Goal: Task Accomplishment & Management: Complete application form

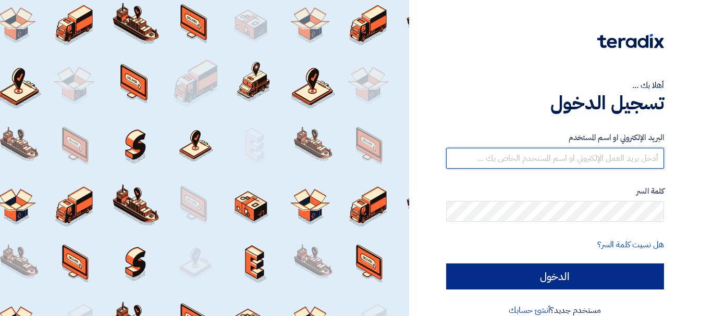
type input "[EMAIL_ADDRESS][DOMAIN_NAME]"
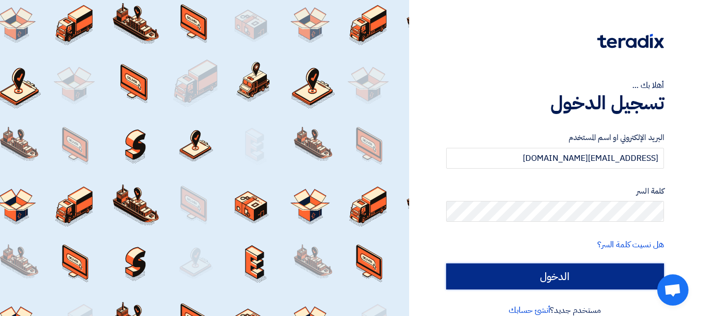
click at [548, 268] on input "الدخول" at bounding box center [555, 277] width 218 height 26
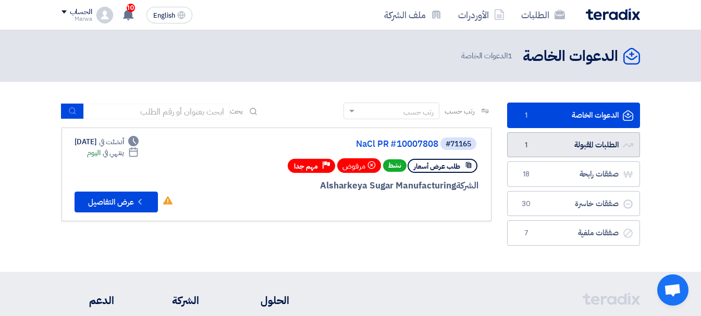
click at [547, 143] on link "الطلبات المقبولة الطلبات المقبولة 1" at bounding box center [573, 145] width 133 height 26
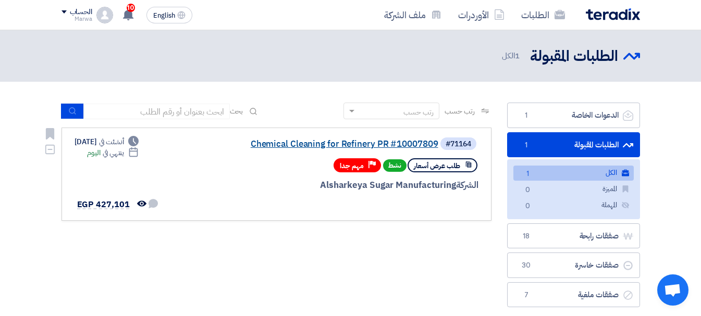
click at [339, 146] on link "Chemical Cleaning for Refinery PR #10007809" at bounding box center [334, 144] width 208 height 9
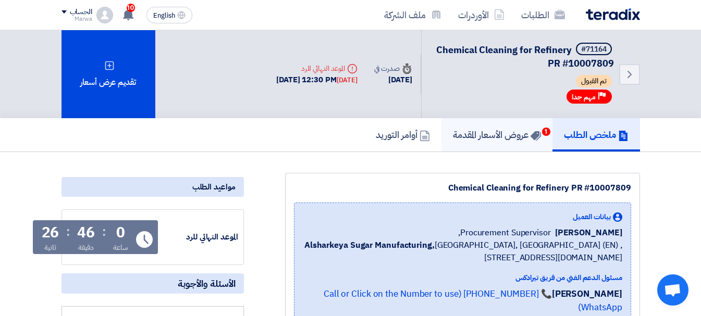
click at [495, 137] on h5 "عروض الأسعار المقدمة 1" at bounding box center [497, 135] width 88 height 12
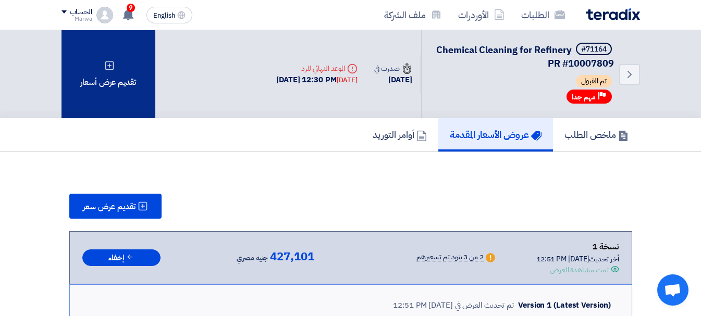
click at [109, 83] on div "تقديم عرض أسعار" at bounding box center [108, 74] width 94 height 88
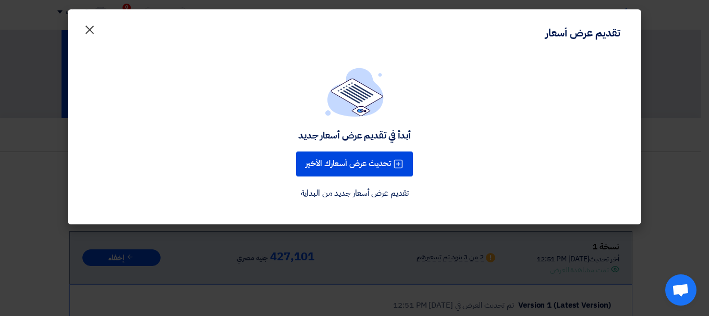
click at [91, 26] on span "×" at bounding box center [89, 29] width 13 height 31
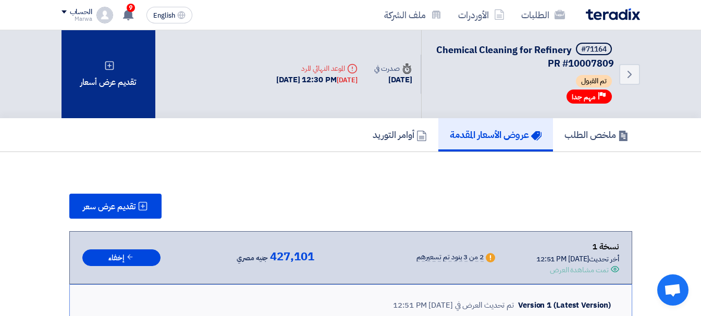
click at [111, 77] on div "تقديم عرض أسعار" at bounding box center [108, 74] width 94 height 88
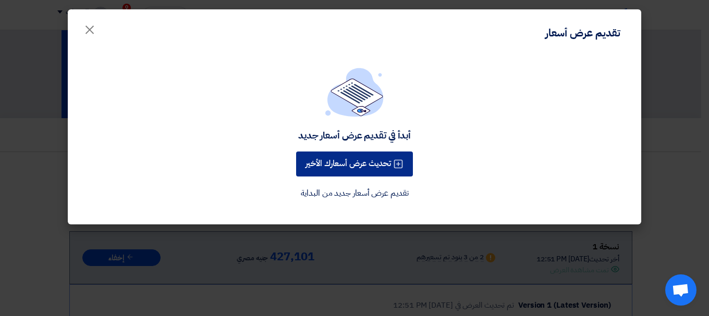
click at [371, 167] on button "تحديث عرض أسعارك الأخير" at bounding box center [354, 164] width 117 height 25
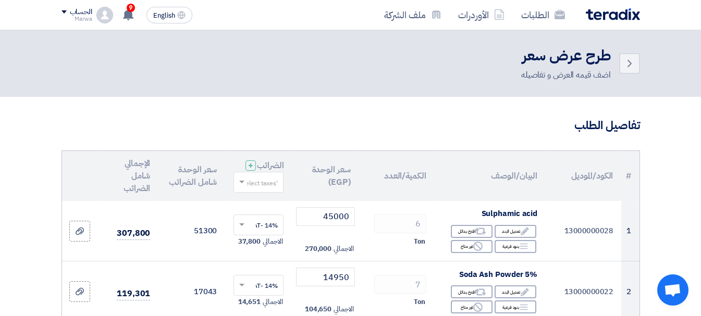
scroll to position [104, 0]
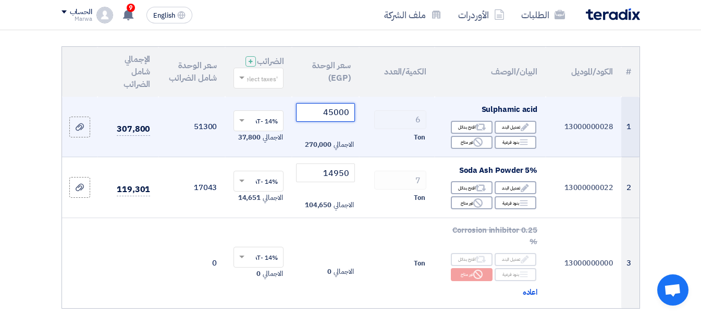
click at [330, 122] on input "45000" at bounding box center [325, 112] width 58 height 19
drag, startPoint x: 328, startPoint y: 119, endPoint x: 343, endPoint y: 120, distance: 15.7
click at [343, 120] on input "45000" at bounding box center [325, 112] width 58 height 19
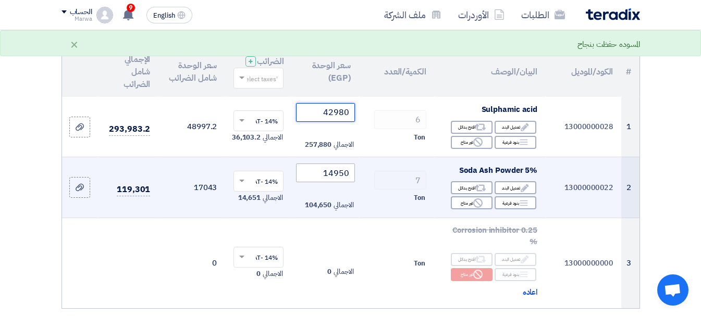
type input "42980"
drag, startPoint x: 333, startPoint y: 182, endPoint x: 349, endPoint y: 183, distance: 16.2
click at [349, 182] on input "14950" at bounding box center [325, 173] width 58 height 19
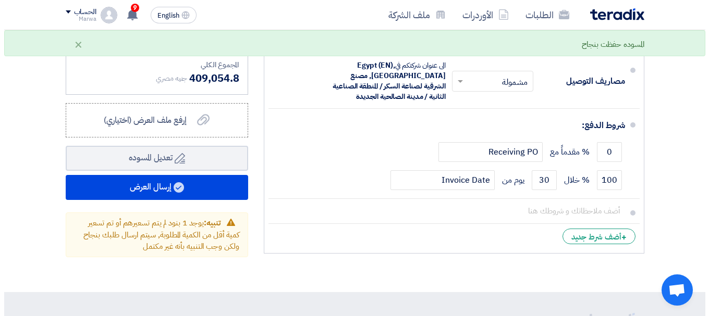
scroll to position [573, 0]
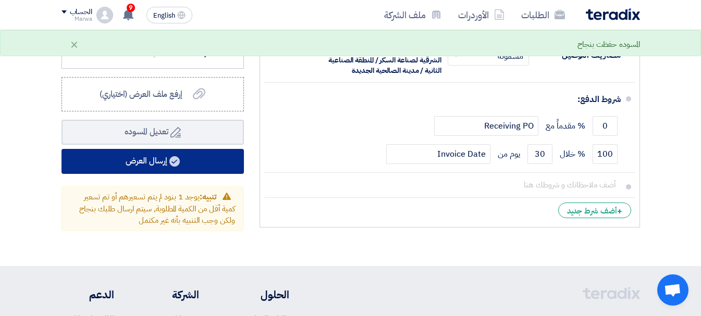
type input "14420"
click at [86, 168] on button "إرسال العرض" at bounding box center [152, 161] width 182 height 25
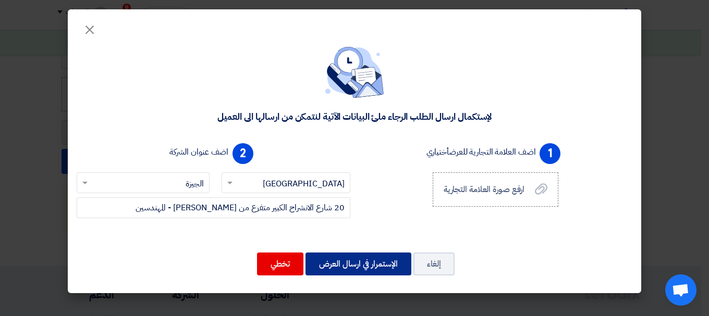
click at [324, 210] on div "لإستكمال ارسال الطلب الرجاء ملئ البيانات الآتية لنتمكن من ارسالها الى العميل 1 …" at bounding box center [354, 163] width 573 height 260
click at [343, 266] on button "الإستمرار في ارسال العرض" at bounding box center [358, 264] width 106 height 23
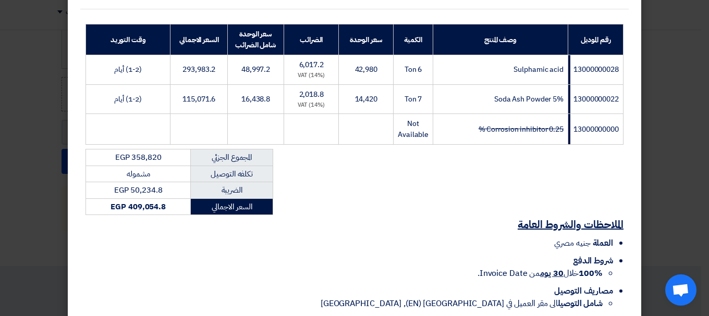
scroll to position [213, 0]
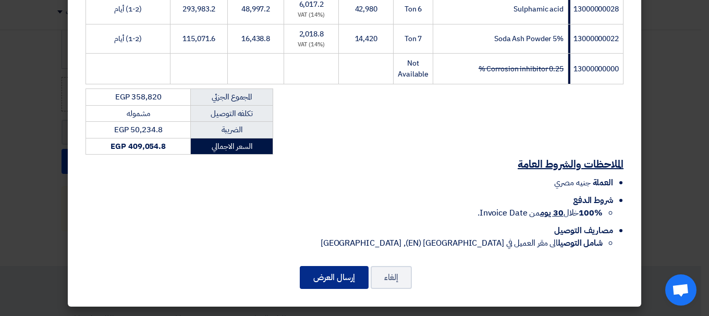
click at [326, 274] on button "إرسال العرض" at bounding box center [334, 277] width 69 height 23
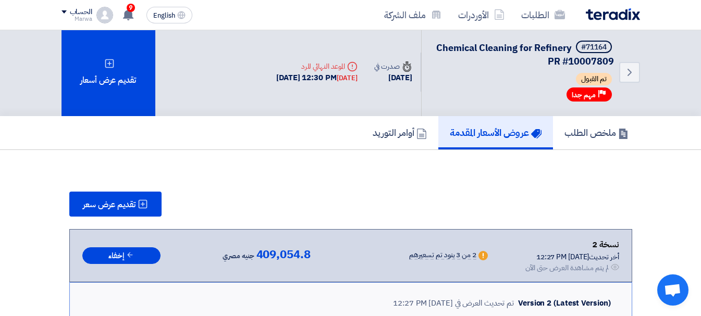
scroll to position [0, 0]
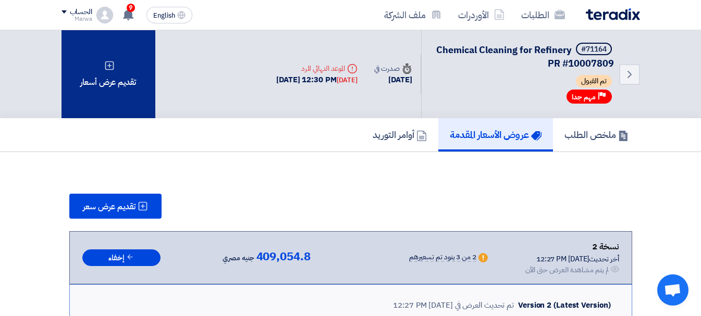
click at [135, 65] on div "تقديم عرض أسعار" at bounding box center [108, 74] width 94 height 88
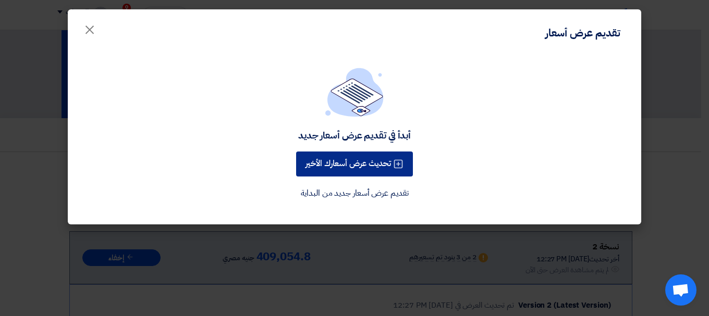
click at [369, 159] on button "تحديث عرض أسعارك الأخير" at bounding box center [354, 164] width 117 height 25
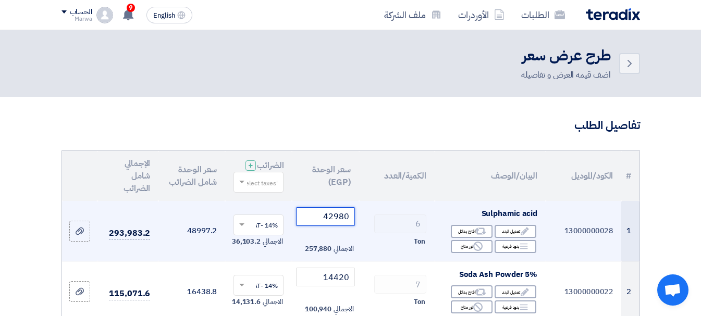
click at [333, 225] on input "42980" at bounding box center [325, 216] width 58 height 19
click at [328, 223] on input "42980" at bounding box center [325, 216] width 58 height 19
click at [333, 223] on input "412980" at bounding box center [325, 216] width 58 height 19
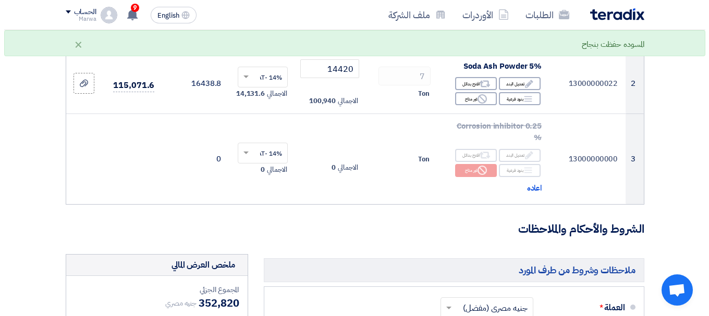
scroll to position [573, 0]
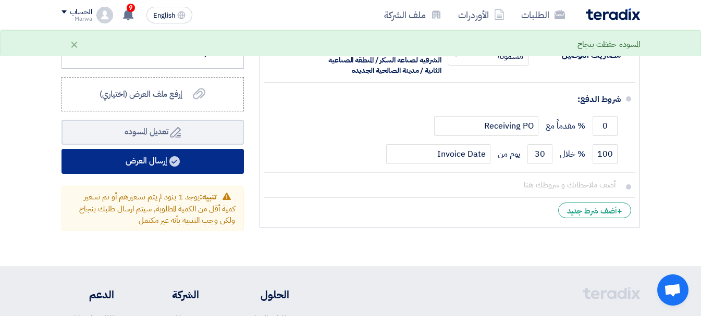
type input "41980"
click at [148, 172] on button "إرسال العرض" at bounding box center [152, 161] width 182 height 25
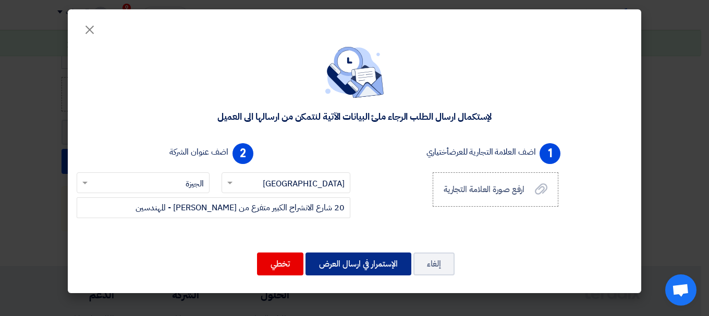
click at [377, 266] on button "الإستمرار في ارسال العرض" at bounding box center [358, 264] width 106 height 23
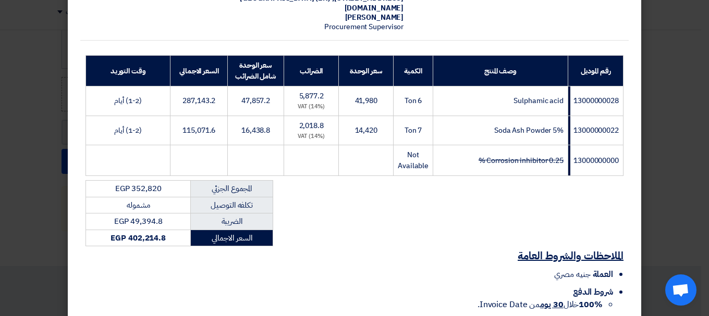
scroll to position [213, 0]
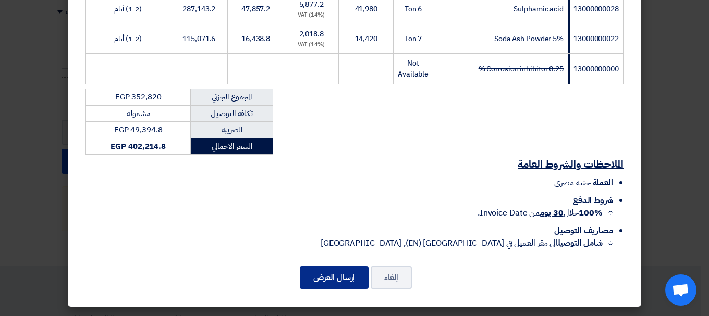
click at [345, 278] on button "إرسال العرض" at bounding box center [334, 277] width 69 height 23
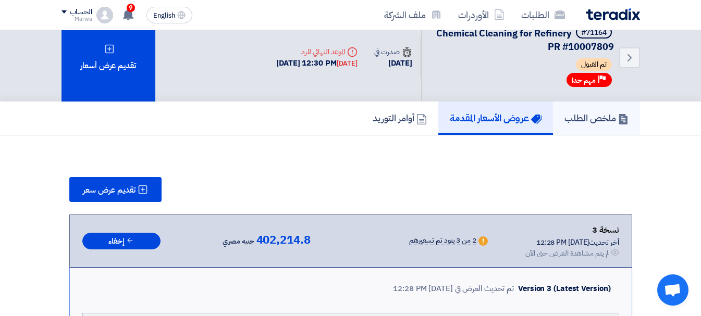
scroll to position [0, 0]
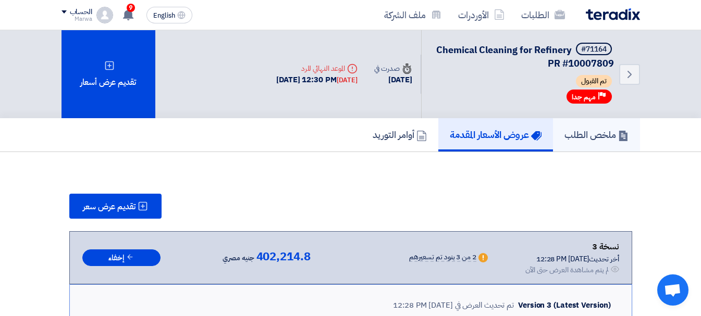
click at [594, 134] on h5 "ملخص الطلب" at bounding box center [596, 135] width 64 height 12
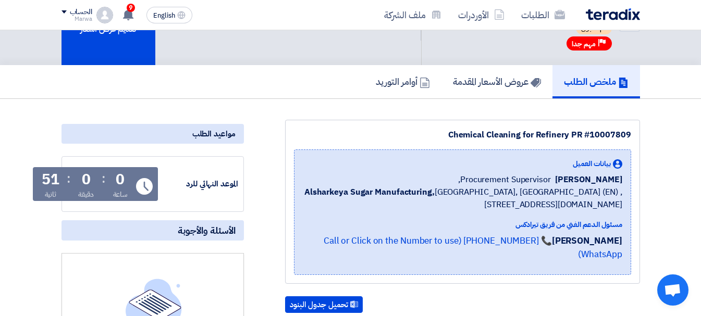
scroll to position [52, 0]
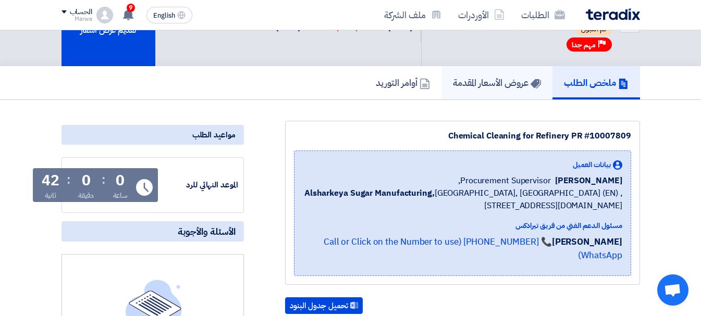
click at [489, 86] on h5 "عروض الأسعار المقدمة" at bounding box center [497, 83] width 88 height 12
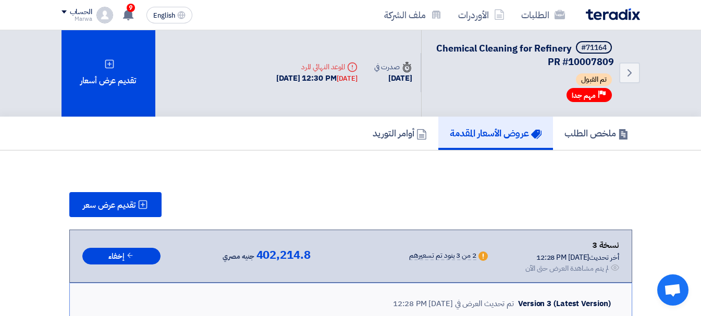
scroll to position [0, 0]
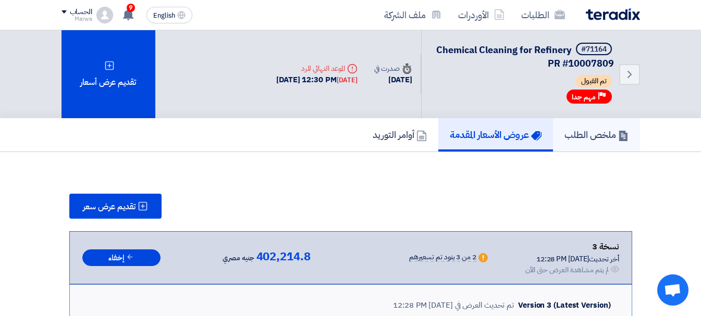
click at [569, 131] on h5 "ملخص الطلب" at bounding box center [596, 135] width 64 height 12
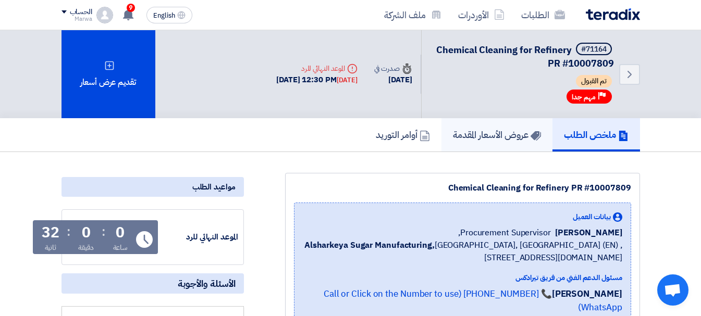
click at [487, 138] on h5 "عروض الأسعار المقدمة" at bounding box center [497, 135] width 88 height 12
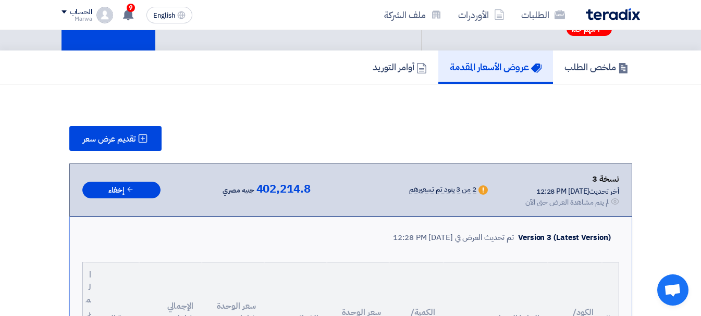
scroll to position [52, 0]
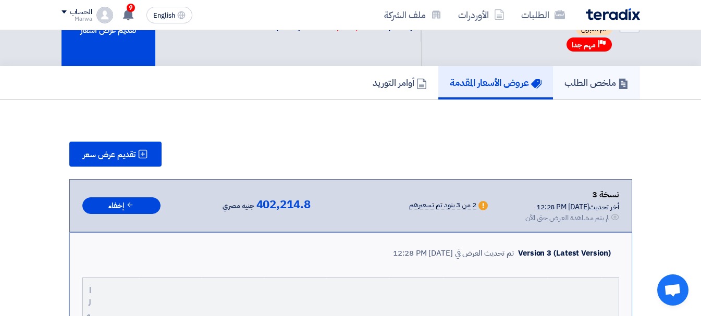
click at [595, 86] on h5 "ملخص الطلب" at bounding box center [596, 83] width 64 height 12
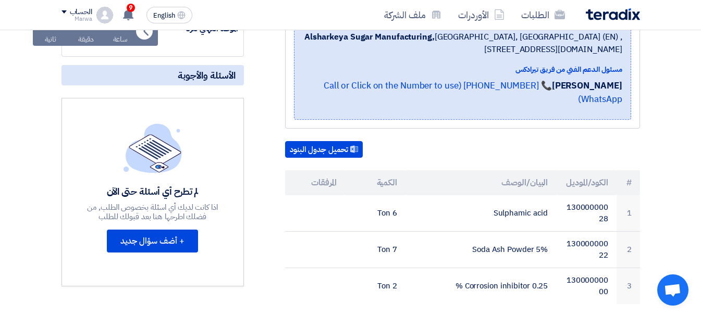
scroll to position [0, 0]
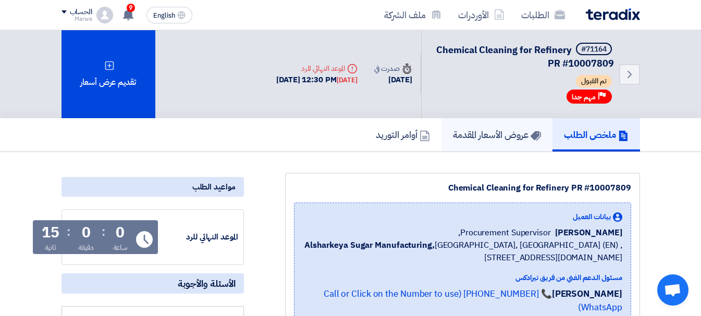
click at [492, 136] on h5 "عروض الأسعار المقدمة" at bounding box center [497, 135] width 88 height 12
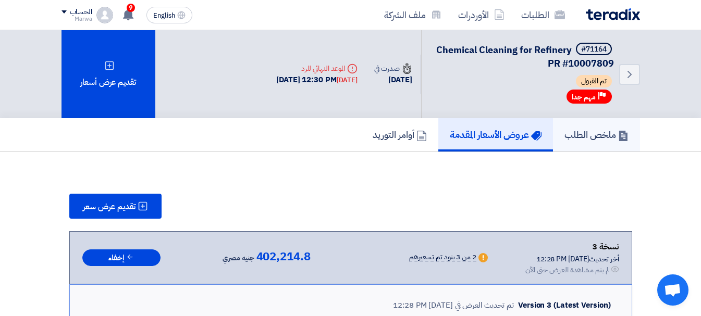
click at [590, 140] on h5 "ملخص الطلب" at bounding box center [596, 135] width 64 height 12
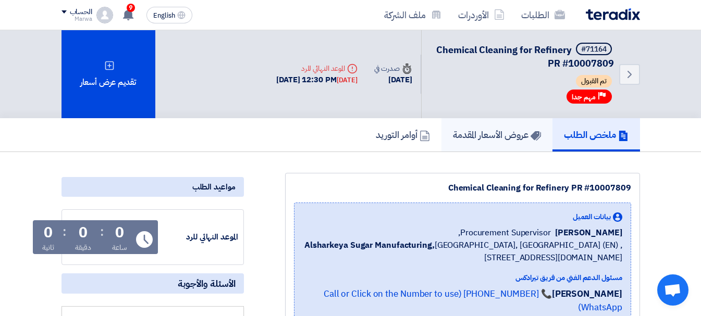
click at [479, 135] on h5 "عروض الأسعار المقدمة" at bounding box center [497, 135] width 88 height 12
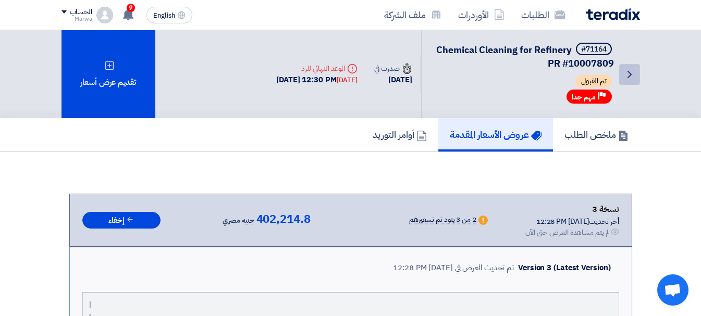
click at [635, 77] on icon "Back" at bounding box center [629, 74] width 13 height 13
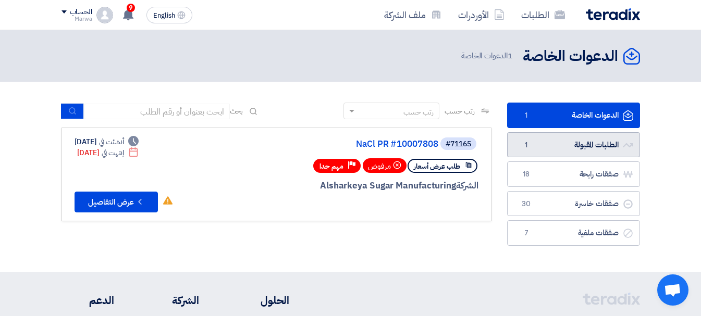
click at [561, 142] on link "الطلبات المقبولة الطلبات المقبولة 1" at bounding box center [573, 145] width 133 height 26
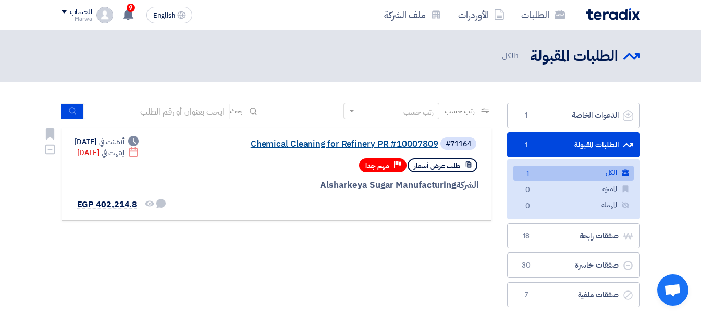
click at [372, 144] on link "Chemical Cleaning for Refinery PR #10007809" at bounding box center [334, 144] width 208 height 9
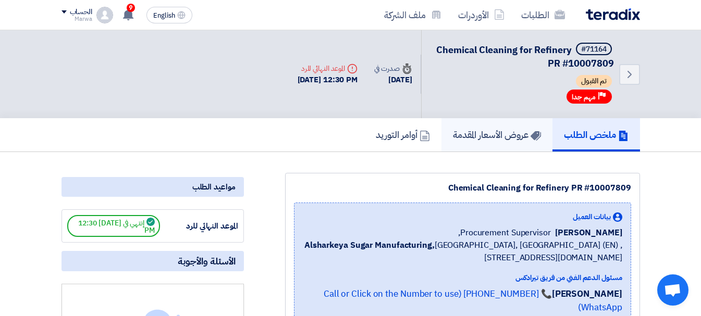
click at [494, 129] on h5 "عروض الأسعار المقدمة" at bounding box center [497, 135] width 88 height 12
